Goal: Transaction & Acquisition: Purchase product/service

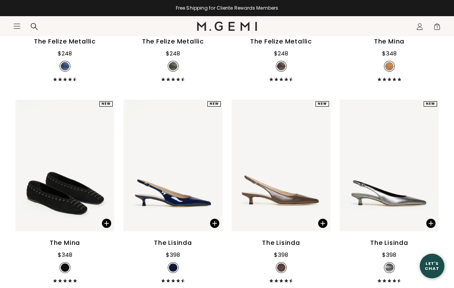
scroll to position [1448, 0]
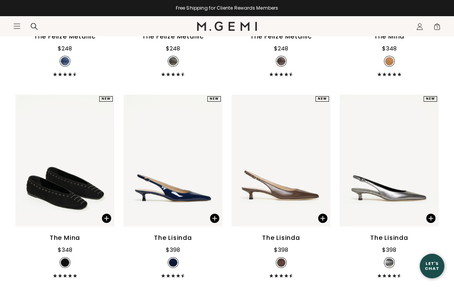
click at [413, 245] on div "The Lisinda $398 + 5" at bounding box center [389, 255] width 99 height 44
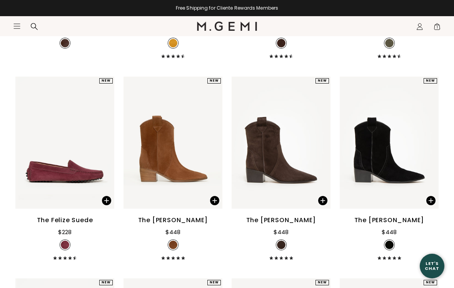
scroll to position [1066, 0]
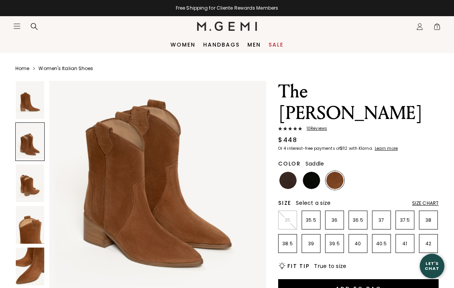
scroll to position [361, 0]
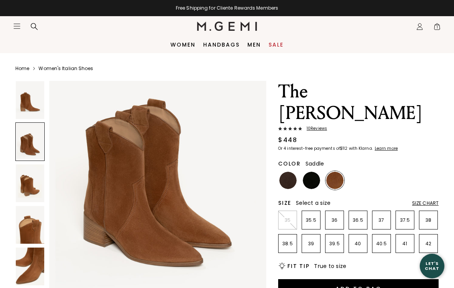
click at [383, 217] on p "37" at bounding box center [382, 220] width 18 height 6
click at [389, 279] on button "Add to Bag" at bounding box center [358, 288] width 161 height 18
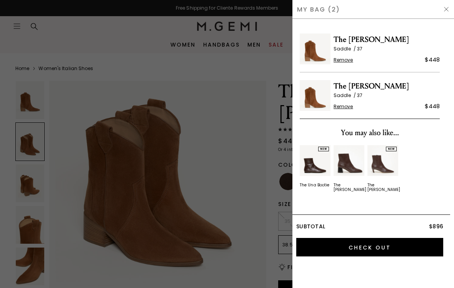
click at [350, 107] on span "Remove" at bounding box center [344, 107] width 20 height 6
